Goal: Transaction & Acquisition: Purchase product/service

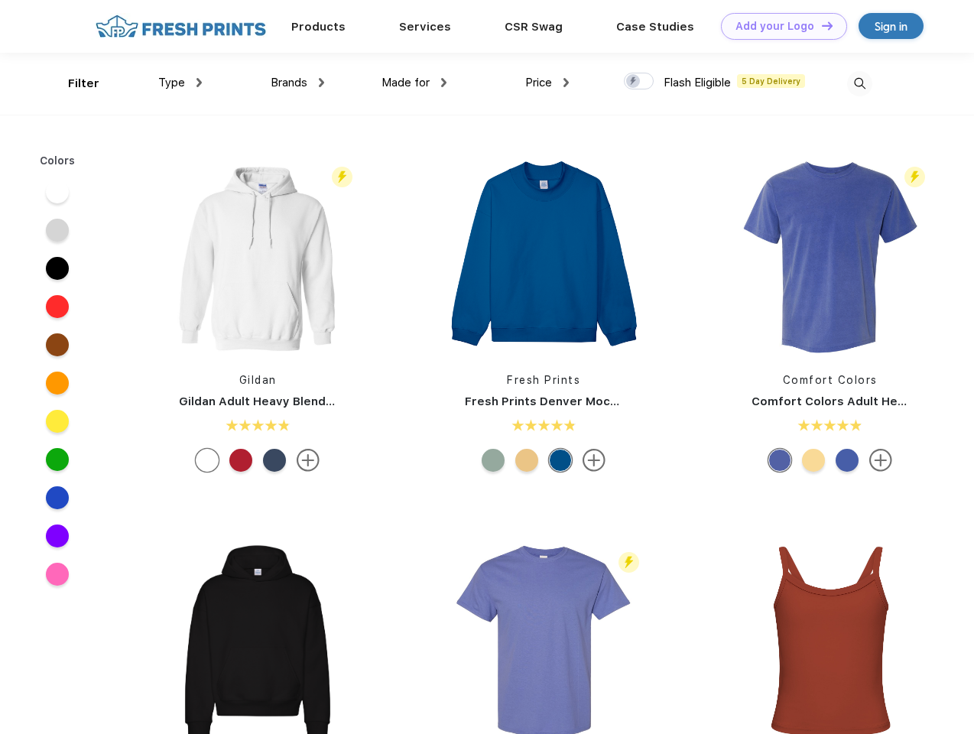
click at [779, 26] on link "Add your Logo Design Tool" at bounding box center [784, 26] width 126 height 27
click at [0, 0] on div "Design Tool" at bounding box center [0, 0] width 0 height 0
click at [821, 25] on link "Add your Logo Design Tool" at bounding box center [784, 26] width 126 height 27
click at [73, 83] on div "Filter" at bounding box center [83, 84] width 31 height 18
click at [180, 83] on span "Type" at bounding box center [171, 83] width 27 height 14
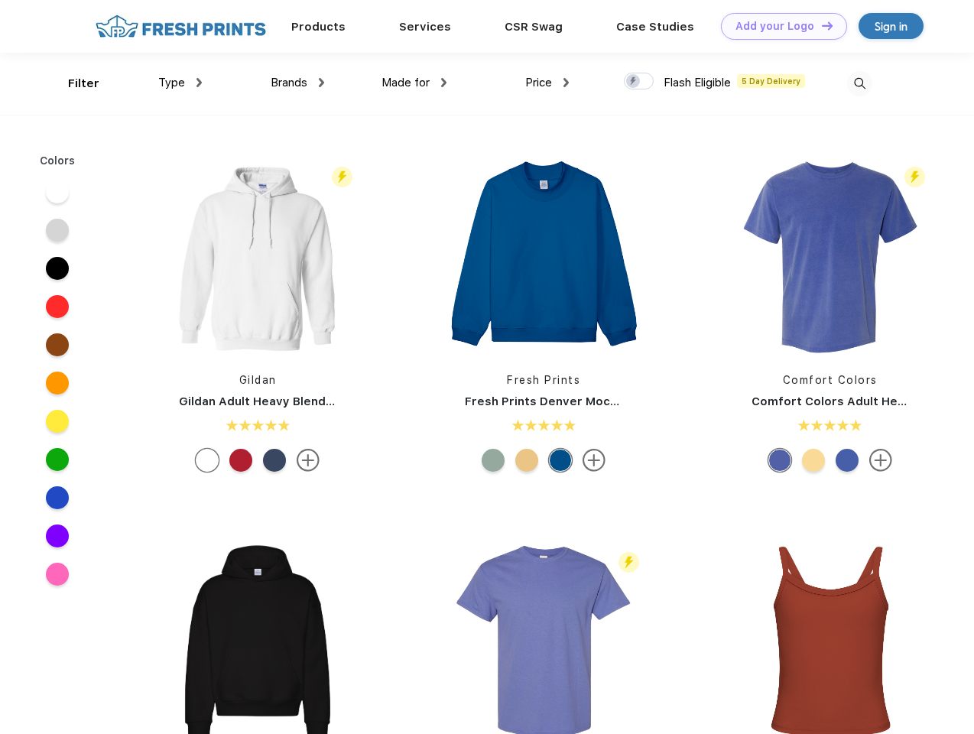
click at [298, 83] on span "Brands" at bounding box center [289, 83] width 37 height 14
click at [415, 83] on span "Made for" at bounding box center [406, 83] width 48 height 14
click at [548, 83] on span "Price" at bounding box center [538, 83] width 27 height 14
click at [639, 82] on div at bounding box center [639, 81] width 30 height 17
click at [634, 82] on input "checkbox" at bounding box center [629, 77] width 10 height 10
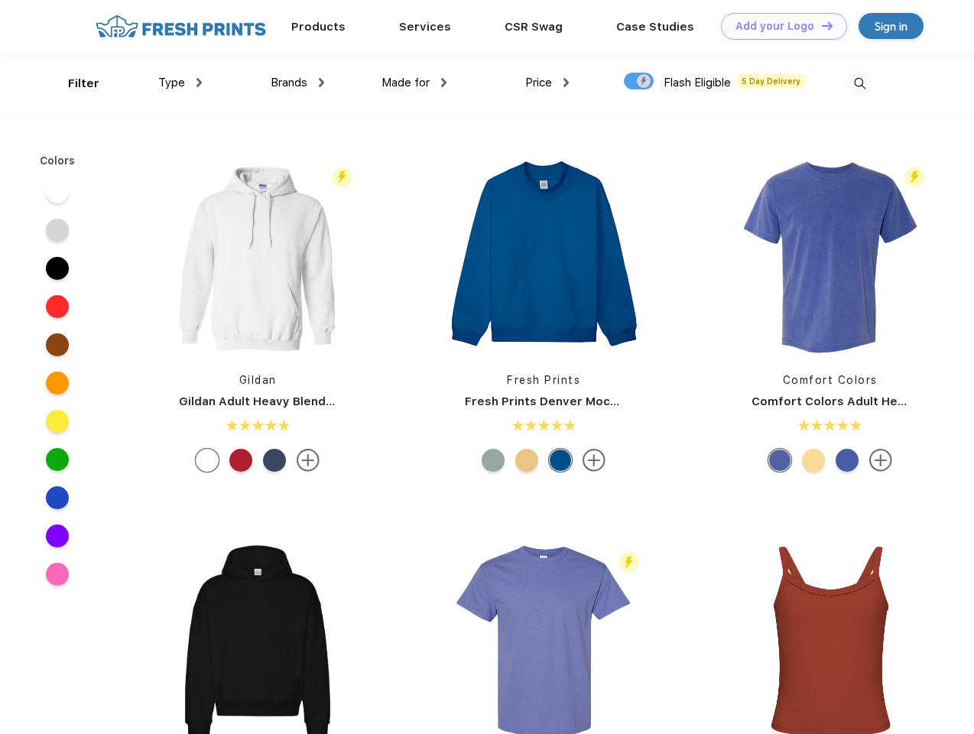
click at [860, 83] on img at bounding box center [859, 83] width 25 height 25
